Goal: Transaction & Acquisition: Book appointment/travel/reservation

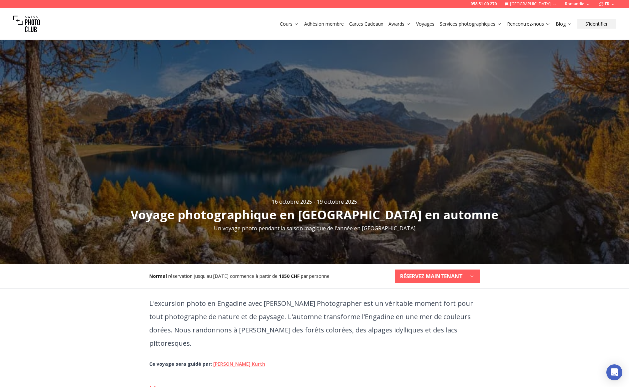
click at [315, 273] on span "par personne" at bounding box center [315, 276] width 29 height 6
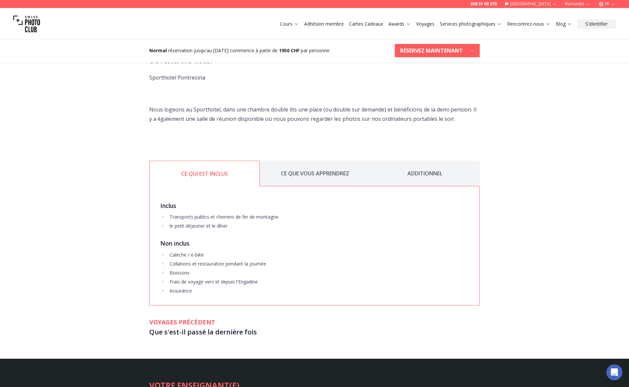
scroll to position [823, 0]
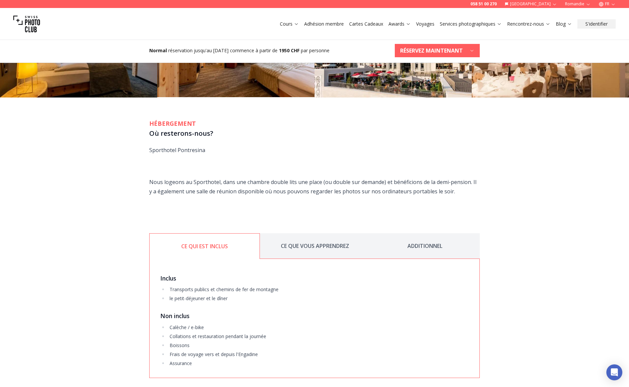
drag, startPoint x: 238, startPoint y: 306, endPoint x: 382, endPoint y: 203, distance: 177.0
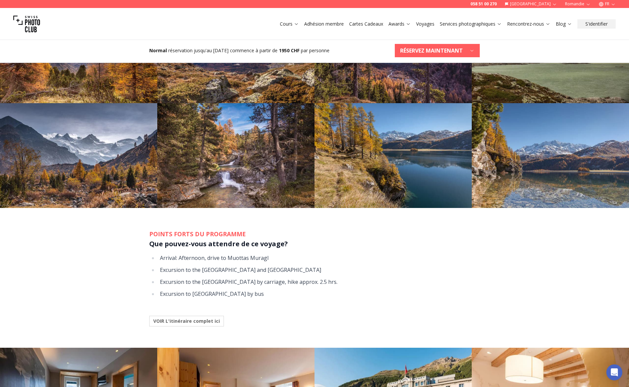
scroll to position [461, 0]
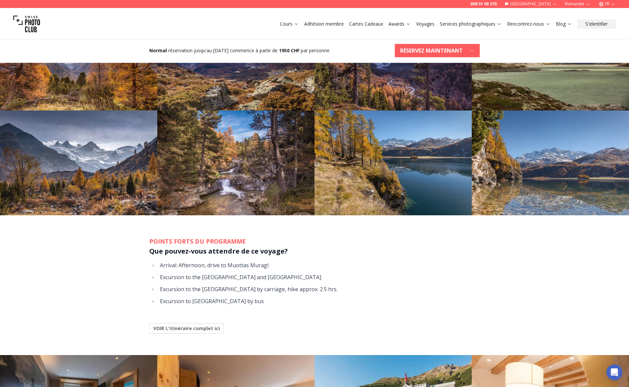
click at [215, 325] on b "VOIR L'itinéraire complet ici" at bounding box center [186, 328] width 67 height 7
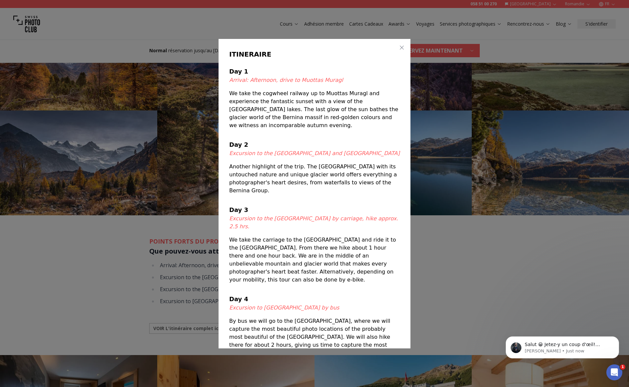
scroll to position [0, 0]
click at [614, 375] on icon "Open Intercom Messenger" at bounding box center [613, 371] width 11 height 11
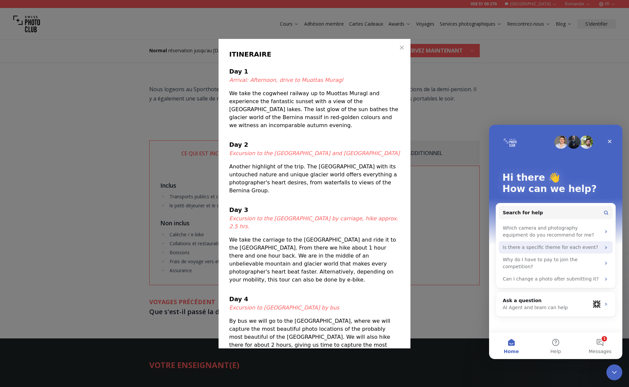
scroll to position [377, 0]
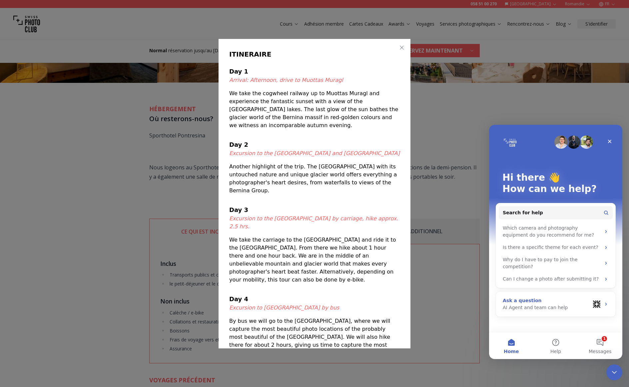
click at [530, 304] on div "AI Agent and team can help" at bounding box center [546, 307] width 87 height 7
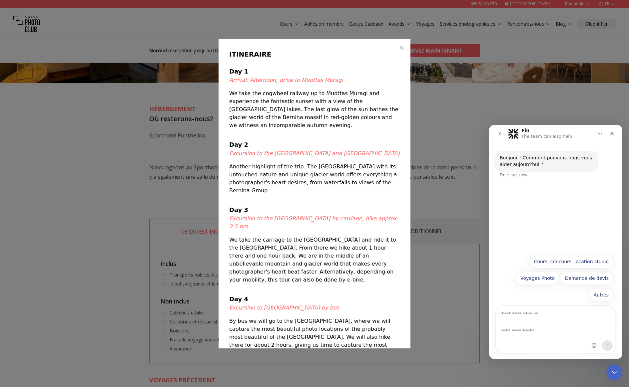
click at [522, 337] on div "Intercom messenger" at bounding box center [555, 339] width 119 height 30
click at [521, 332] on textarea "Ask a question…" at bounding box center [555, 329] width 119 height 11
type textarea "*"
type textarea "**********"
click at [514, 317] on input "Your email" at bounding box center [555, 314] width 111 height 17
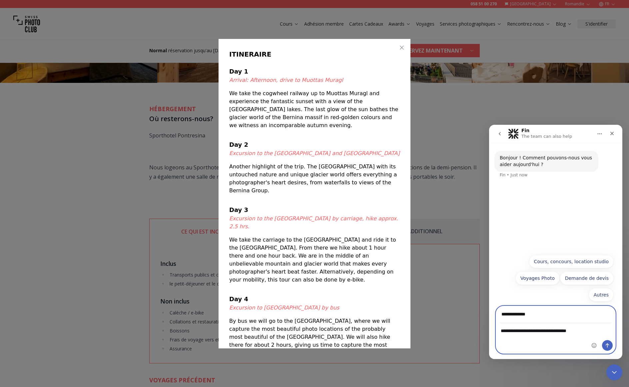
type input "**********"
click at [609, 347] on icon "Send a message…" at bounding box center [606, 345] width 5 height 5
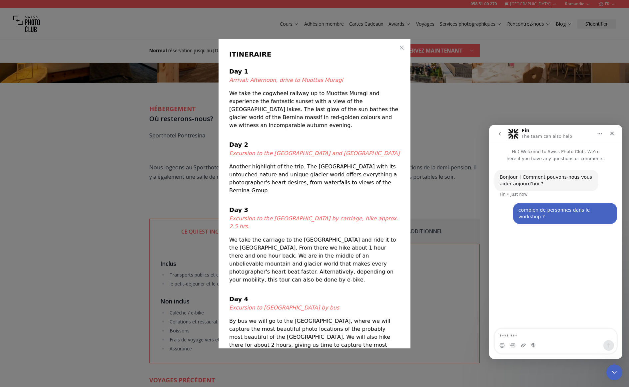
scroll to position [325, 0]
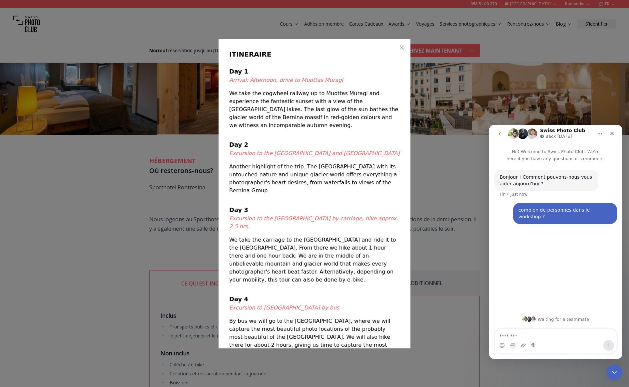
drag, startPoint x: 553, startPoint y: 321, endPoint x: 521, endPoint y: 321, distance: 32.0
click at [552, 321] on div "Waiting for a teammate" at bounding box center [556, 319] width 120 height 5
click at [531, 319] on img "Intercom messenger" at bounding box center [528, 319] width 5 height 5
click at [611, 134] on icon "Close" at bounding box center [611, 133] width 5 height 5
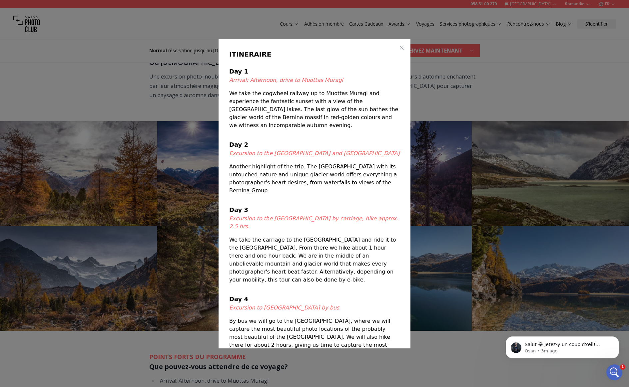
scroll to position [0, 0]
click at [616, 372] on icon "Open Intercom Messenger" at bounding box center [613, 371] width 11 height 11
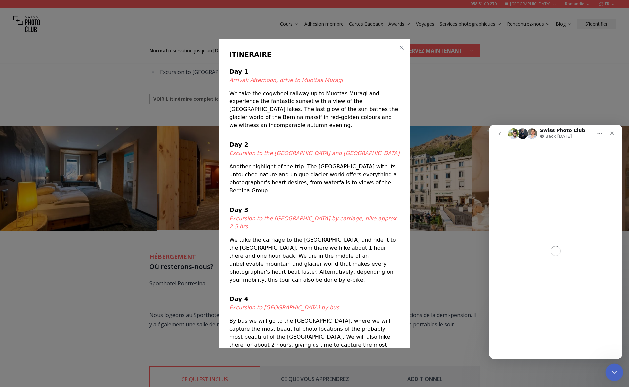
scroll to position [293, 0]
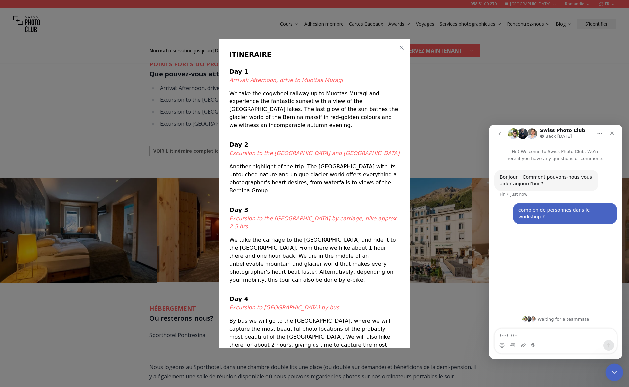
click at [615, 372] on icon "Close Intercom Messenger" at bounding box center [613, 372] width 8 height 8
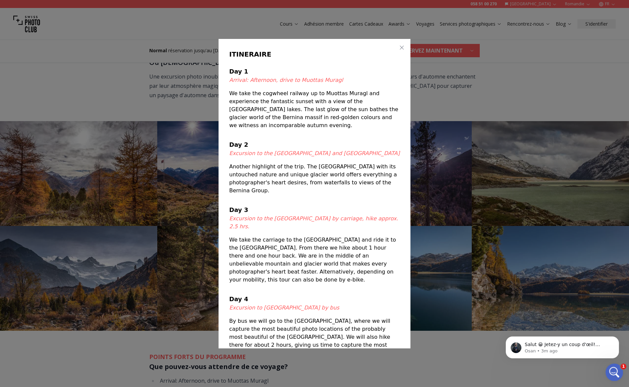
scroll to position [0, 0]
click at [174, 119] on div at bounding box center [314, 193] width 629 height 387
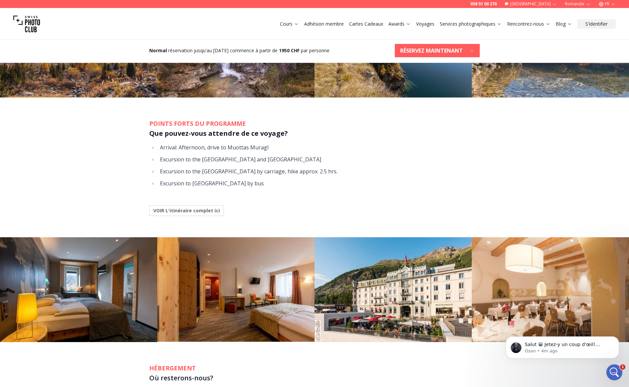
scroll to position [582, 0]
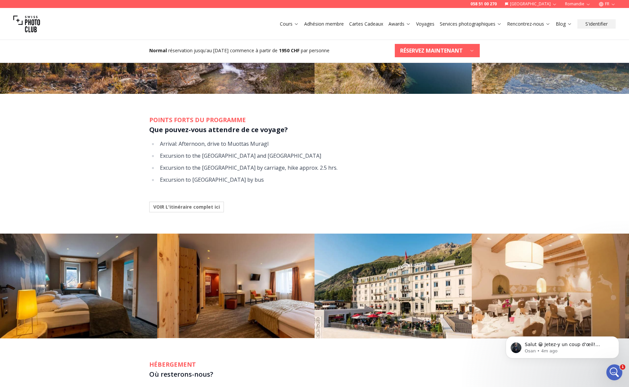
scroll to position [167, 0]
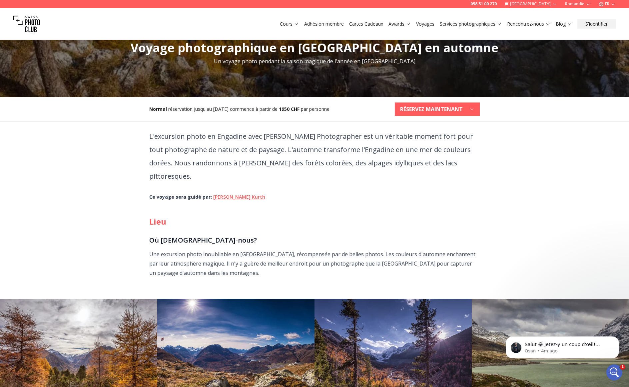
scroll to position [613, 0]
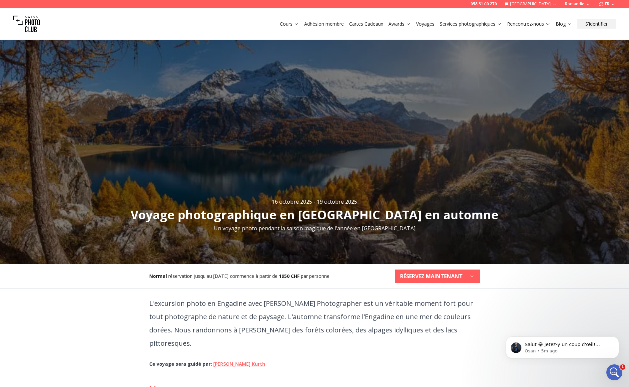
click at [423, 25] on link "Voyages" at bounding box center [425, 24] width 18 height 7
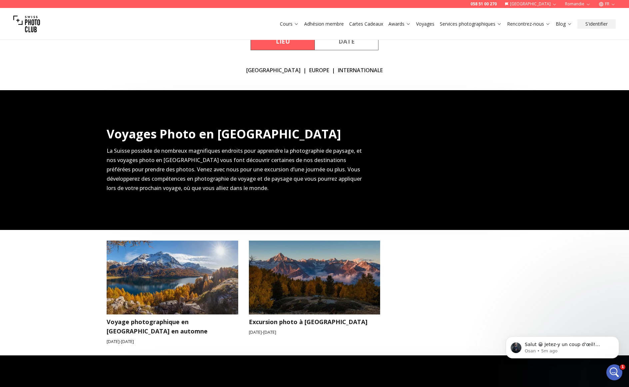
scroll to position [150, 0]
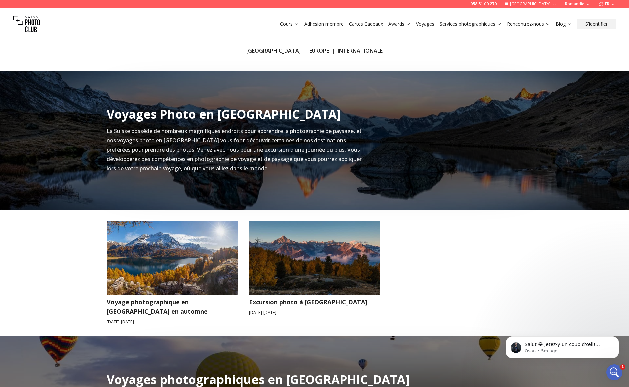
click at [291, 302] on h3 "Excursion photo à Mattertal" at bounding box center [315, 302] width 132 height 9
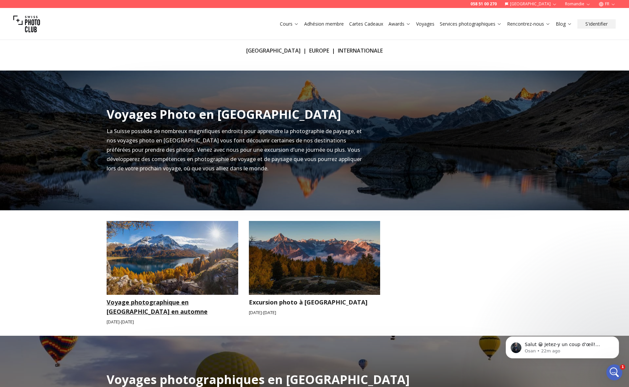
click at [150, 253] on img at bounding box center [173, 258] width 132 height 74
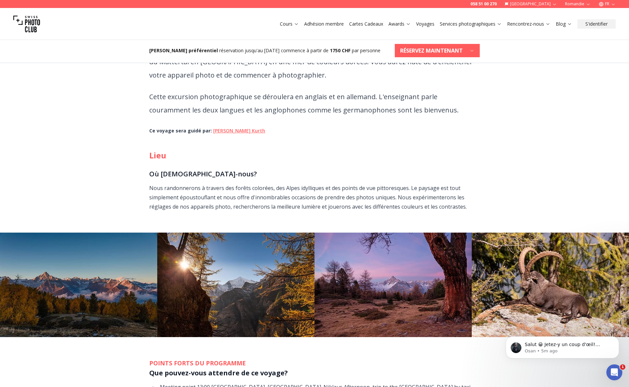
scroll to position [461, 0]
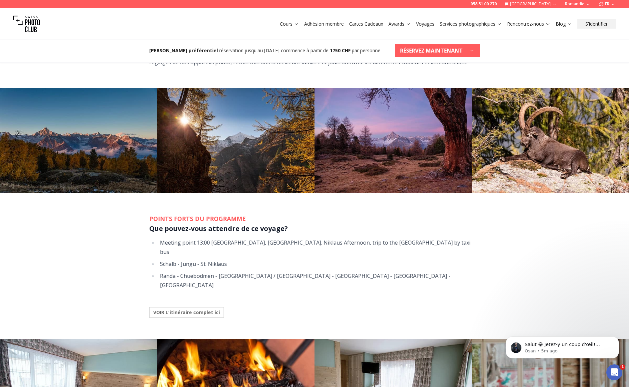
click at [198, 309] on b "VOIR L'itinéraire complet ici" at bounding box center [186, 312] width 67 height 7
click at [159, 280] on div at bounding box center [314, 193] width 629 height 387
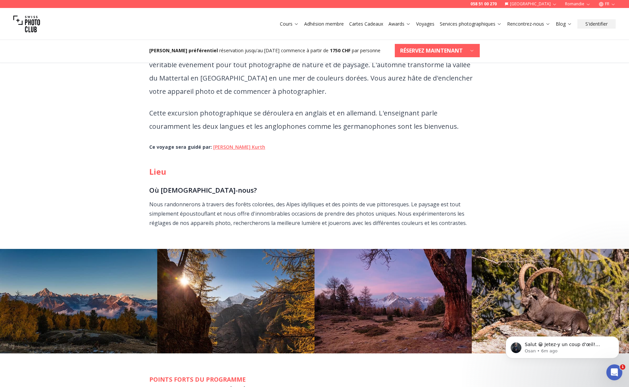
scroll to position [462, 0]
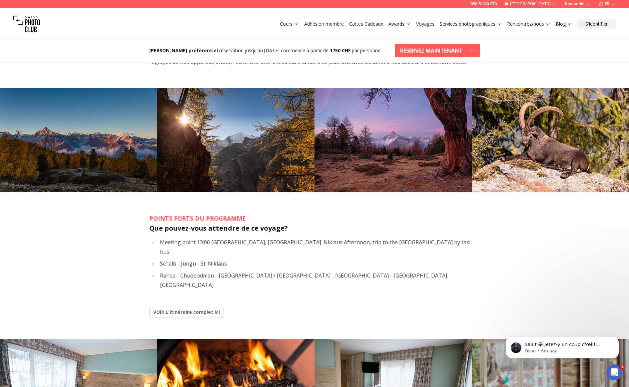
click at [163, 309] on b "VOIR L'itinéraire complet ici" at bounding box center [186, 312] width 67 height 7
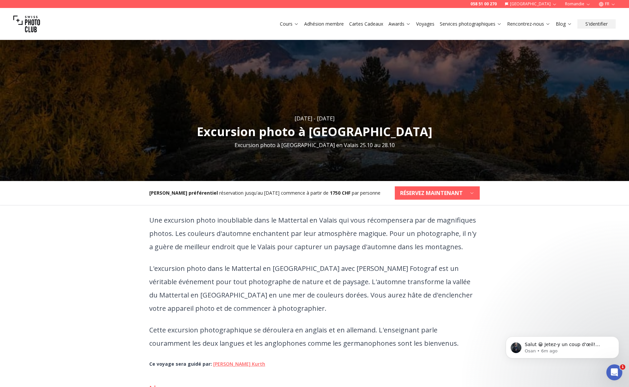
scroll to position [0, 0]
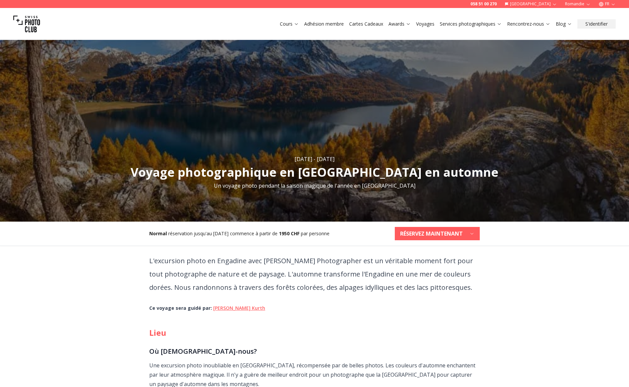
scroll to position [151, 0]
